Goal: Task Accomplishment & Management: Use online tool/utility

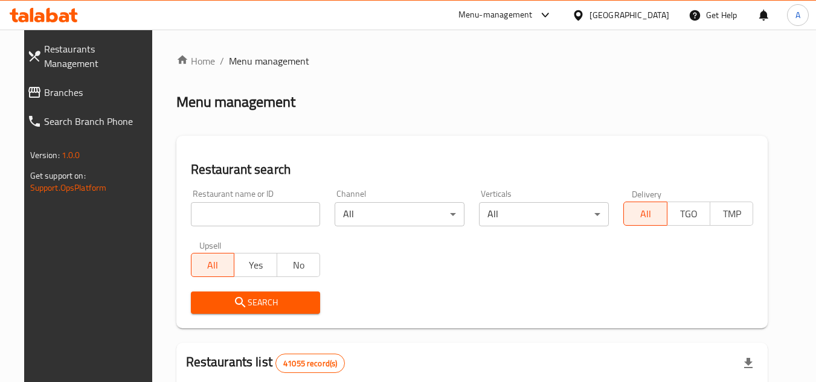
drag, startPoint x: 0, startPoint y: 0, endPoint x: 262, endPoint y: 210, distance: 335.7
click at [262, 210] on input "search" at bounding box center [256, 214] width 130 height 24
paste input "667449"
type input "667449"
click at [262, 210] on input "667449" at bounding box center [256, 214] width 130 height 24
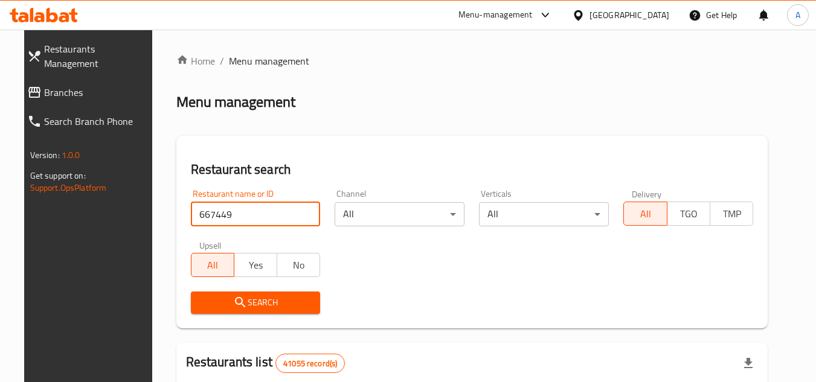
click button "Search" at bounding box center [256, 303] width 130 height 22
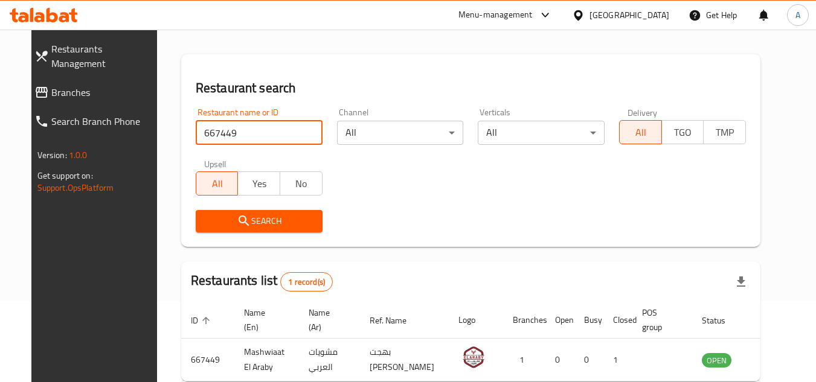
scroll to position [146, 0]
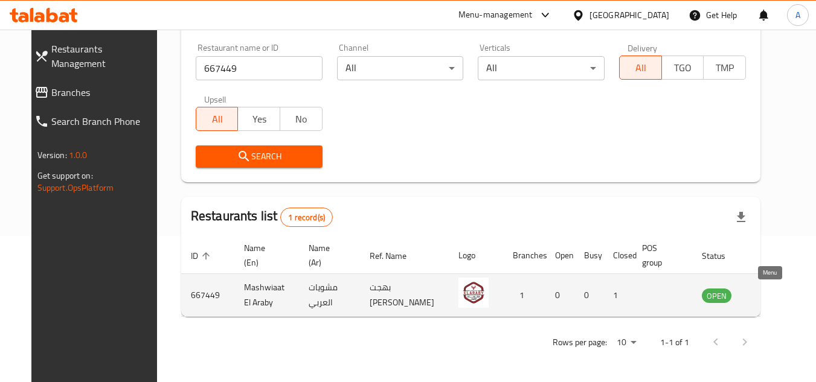
click at [771, 292] on icon "enhanced table" at bounding box center [772, 296] width 13 height 10
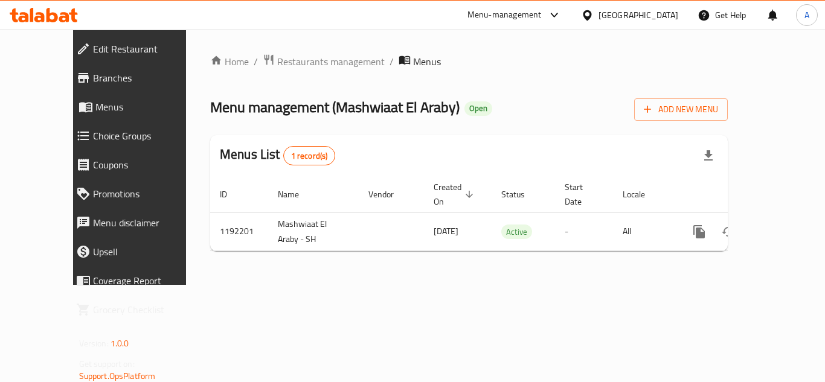
click at [95, 111] on span "Menus" at bounding box center [148, 107] width 106 height 15
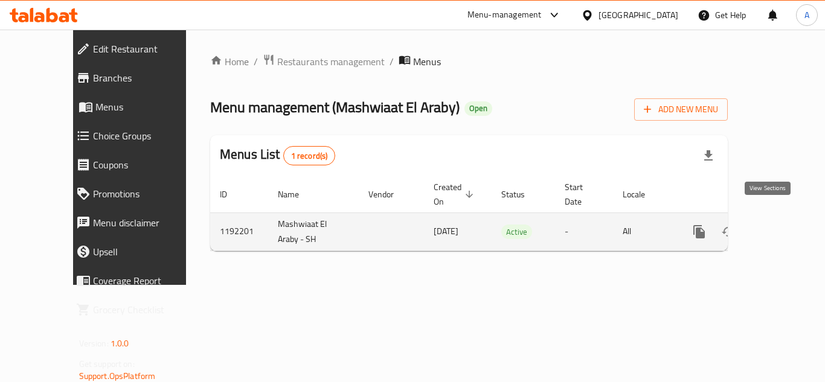
click at [782, 225] on icon "enhanced table" at bounding box center [786, 232] width 15 height 15
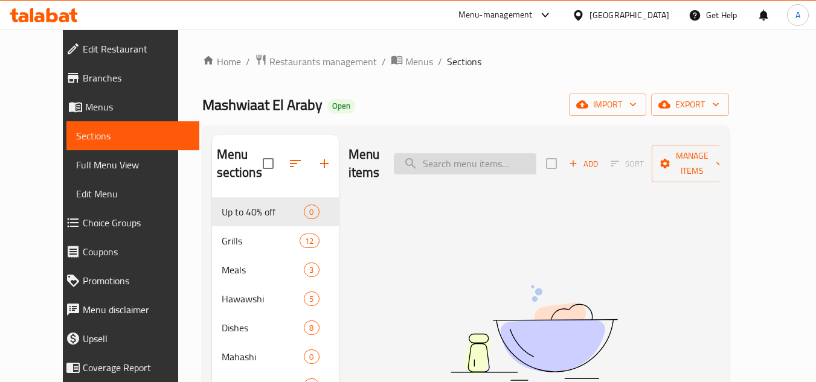
click at [462, 153] on input "search" at bounding box center [465, 163] width 143 height 21
type input "ن"
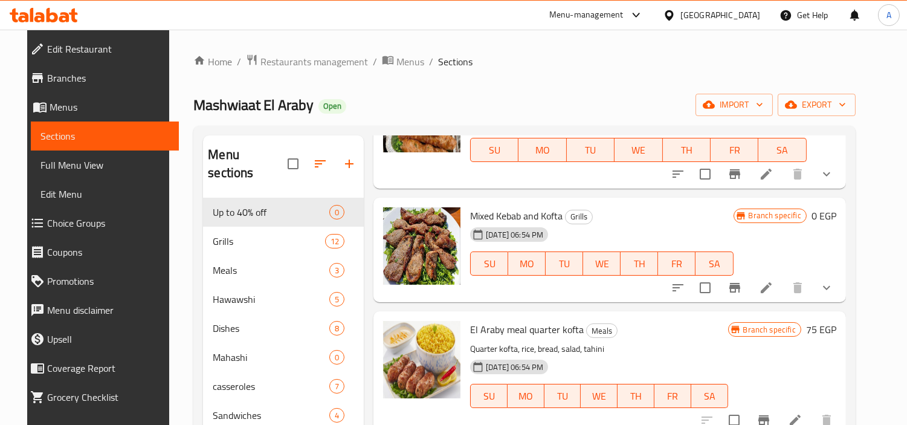
scroll to position [134, 0]
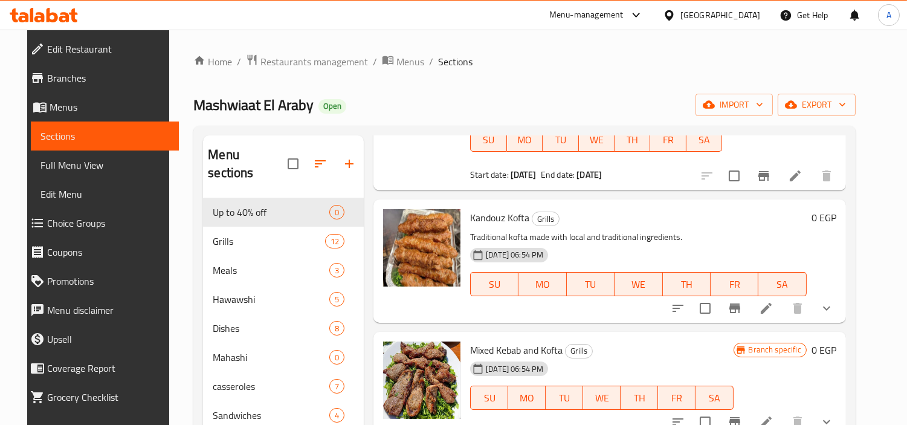
type input "kofta"
click at [816, 306] on button "show more" at bounding box center [826, 308] width 29 height 29
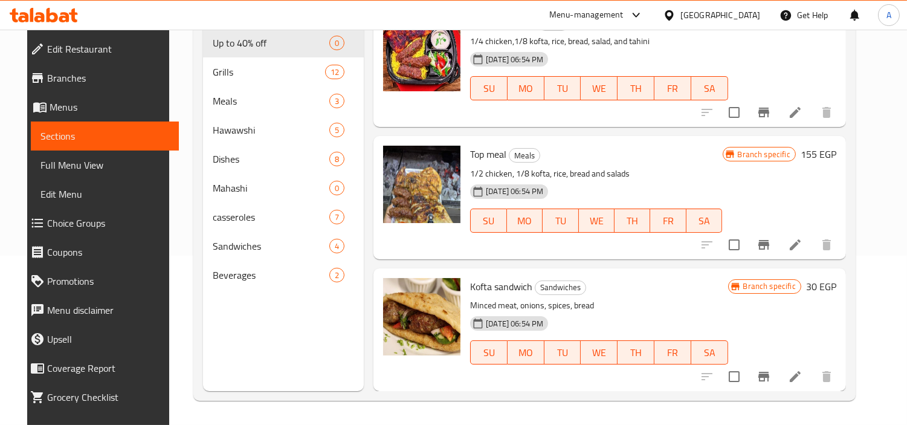
scroll to position [361, 0]
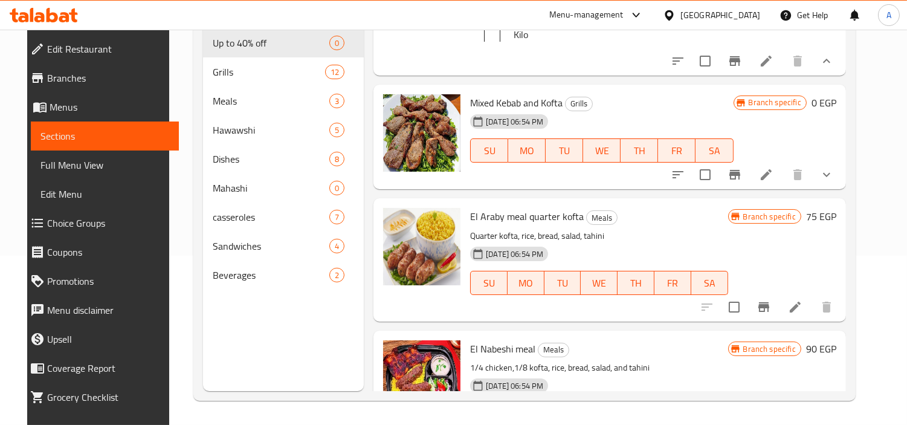
click at [70, 19] on icon at bounding box center [44, 15] width 68 height 15
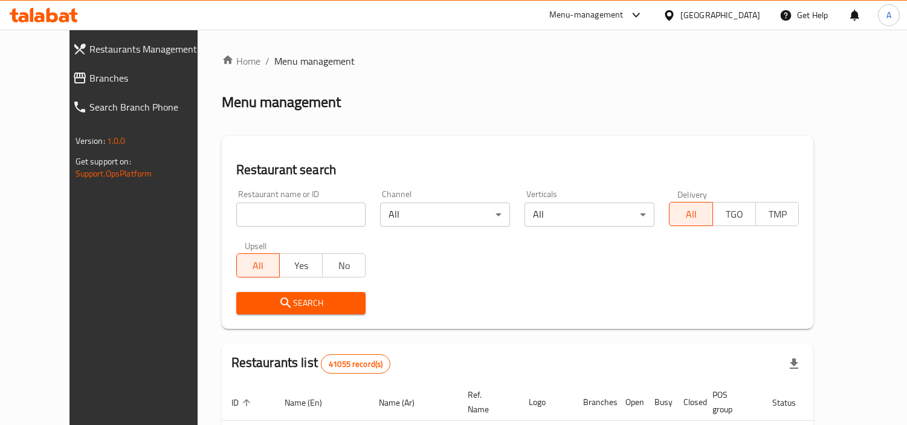
scroll to position [169, 0]
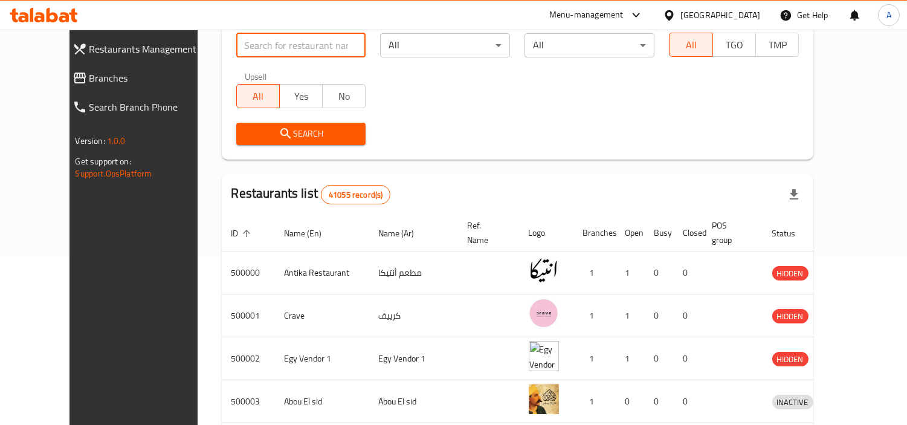
click at [284, 45] on input "search" at bounding box center [301, 45] width 130 height 24
paste input "709007"
type input "709007"
click button "Search" at bounding box center [301, 134] width 130 height 22
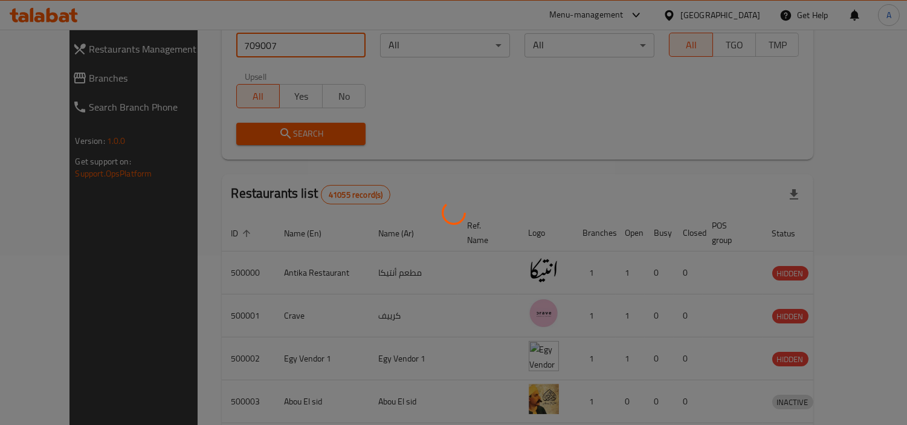
scroll to position [68, 0]
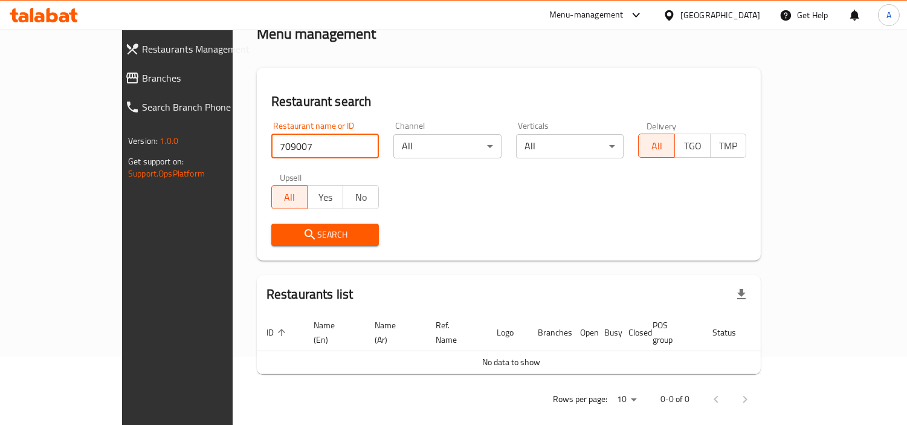
click at [142, 71] on span "Branches" at bounding box center [203, 78] width 122 height 15
